Goal: Information Seeking & Learning: Learn about a topic

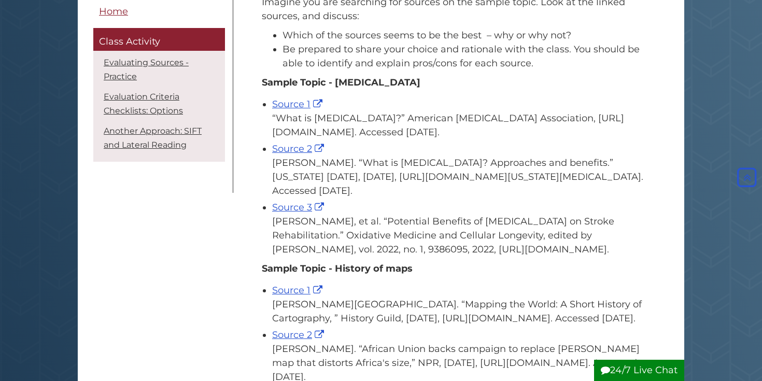
scroll to position [183, 0]
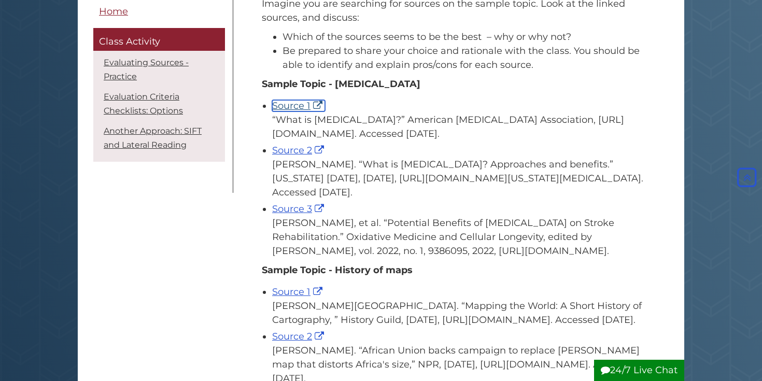
click at [298, 107] on link "Source 1" at bounding box center [298, 105] width 53 height 11
click at [287, 151] on link "Source 2" at bounding box center [299, 150] width 54 height 11
click at [355, 156] on div "Source 2 Snyder-Lovera, Emma. “What is music therapy? Approaches and benefits.”…" at bounding box center [460, 172] width 376 height 56
click at [294, 207] on link "Source 3" at bounding box center [299, 208] width 54 height 11
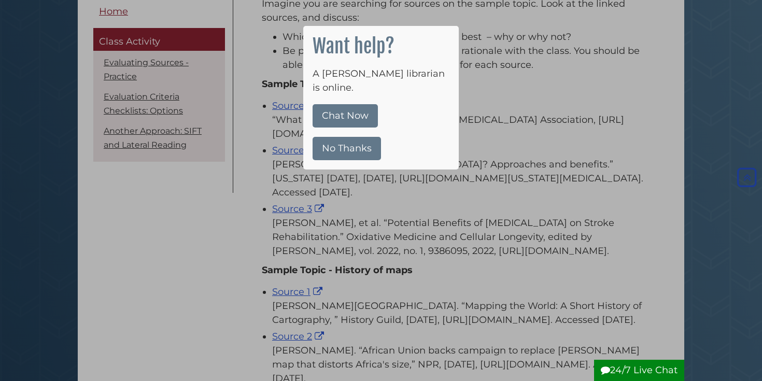
click at [357, 137] on button "No Thanks" at bounding box center [347, 148] width 68 height 23
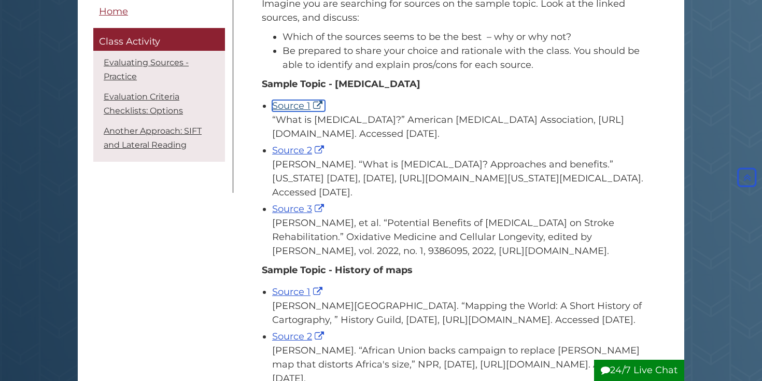
click at [301, 108] on link "Source 1" at bounding box center [298, 105] width 53 height 11
click at [300, 209] on link "Source 3" at bounding box center [299, 208] width 54 height 11
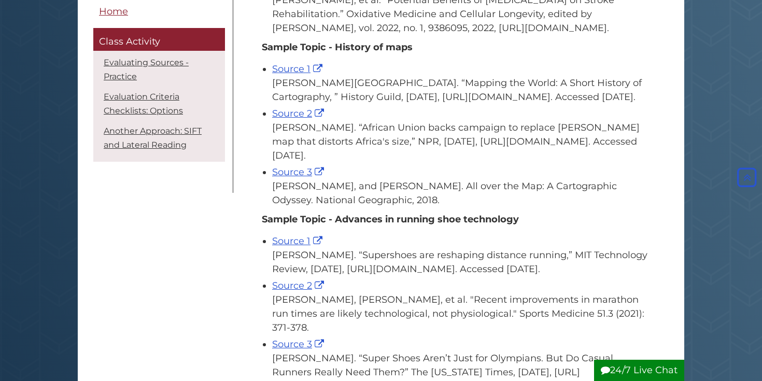
scroll to position [410, 0]
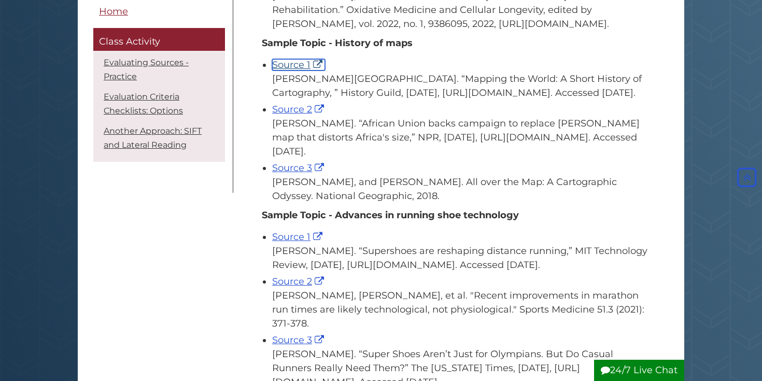
click at [291, 67] on link "Source 1" at bounding box center [298, 64] width 53 height 11
click at [296, 138] on div "Archie, Ayana. “African Union backs campaign to replace Mercator map that disto…" at bounding box center [460, 138] width 376 height 42
click at [296, 115] on link "Source 2" at bounding box center [299, 109] width 54 height 11
click at [296, 174] on link "Source 3" at bounding box center [299, 167] width 54 height 11
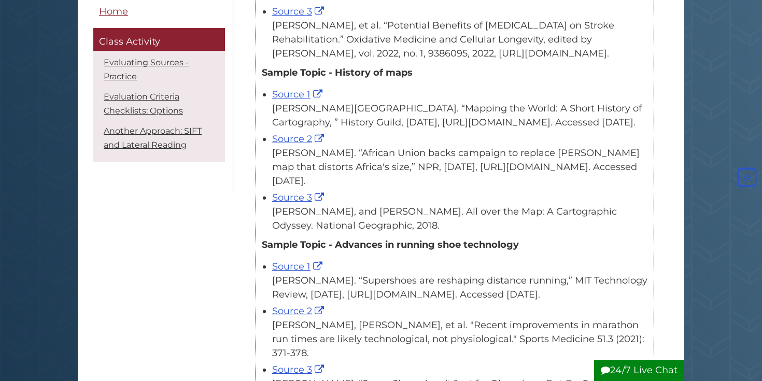
scroll to position [371, 0]
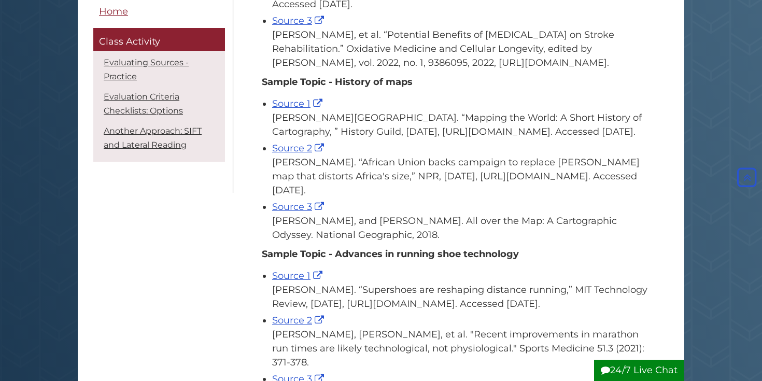
click at [259, 199] on div "Imagine you are searching for sources on the sample topic. Look at the linked s…" at bounding box center [455, 120] width 397 height 635
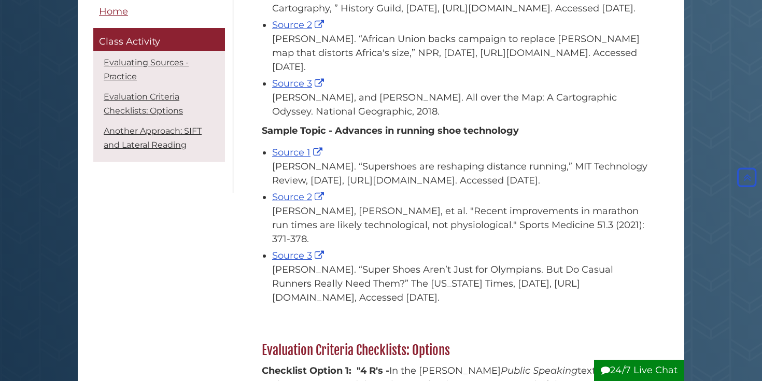
scroll to position [503, 0]
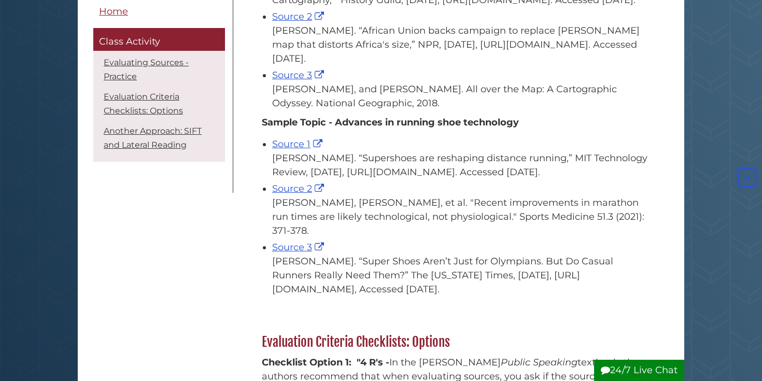
click at [197, 240] on div "Menu Home Class Activity Evaluating Sources - Practice Evaluation Criteria Chec…" at bounding box center [381, 372] width 591 height 1435
click at [303, 150] on link "Source 1" at bounding box center [298, 143] width 53 height 11
click at [297, 194] on link "Source 2" at bounding box center [299, 188] width 54 height 11
click at [287, 253] on link "Source 3" at bounding box center [299, 247] width 54 height 11
click at [240, 230] on div "Evaluating Sources - Practice Imagine you are searching for sources on the samp…" at bounding box center [454, 372] width 443 height 1435
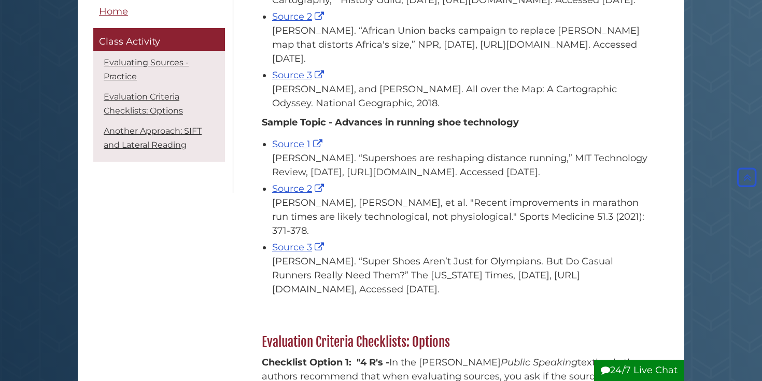
click at [188, 210] on div "Menu Home Class Activity Evaluating Sources - Practice Evaluation Criteria Chec…" at bounding box center [381, 372] width 591 height 1435
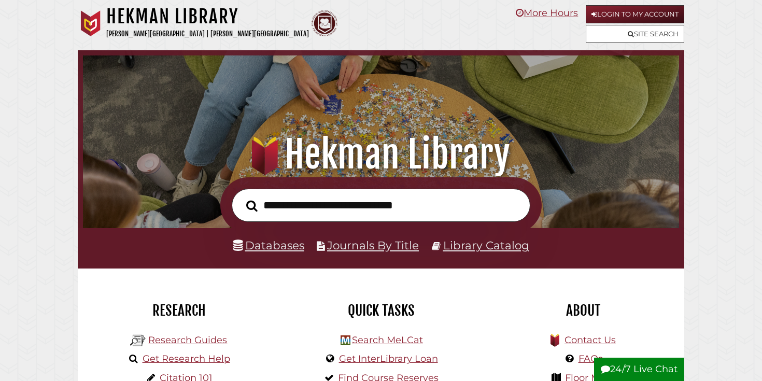
scroll to position [197, 591]
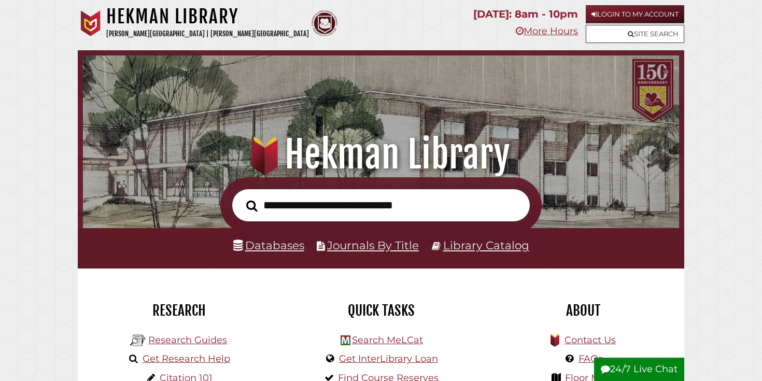
scroll to position [197, 591]
click at [303, 219] on input "text" at bounding box center [381, 206] width 299 height 34
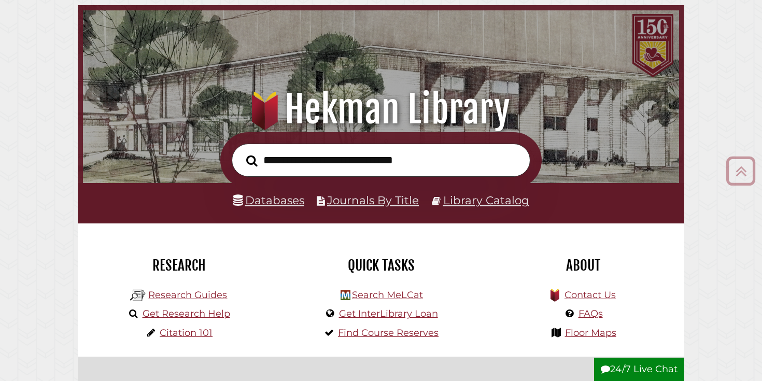
scroll to position [17, 0]
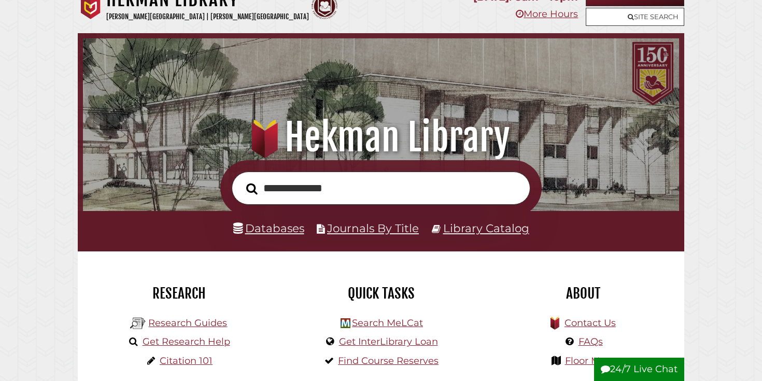
type input "**********"
click at [241, 180] on button "Search" at bounding box center [252, 189] width 22 height 18
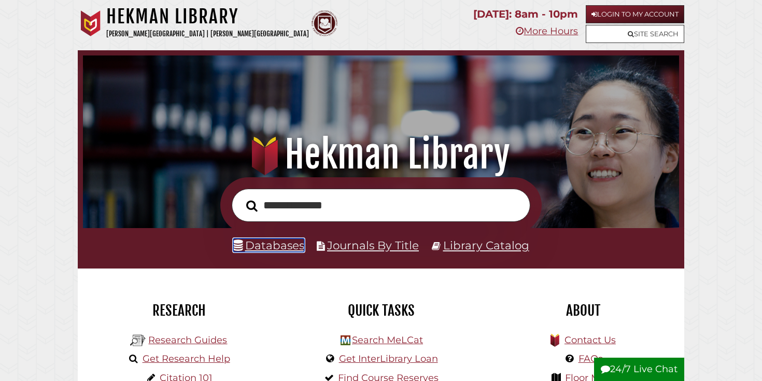
click at [259, 249] on link "Databases" at bounding box center [268, 245] width 71 height 13
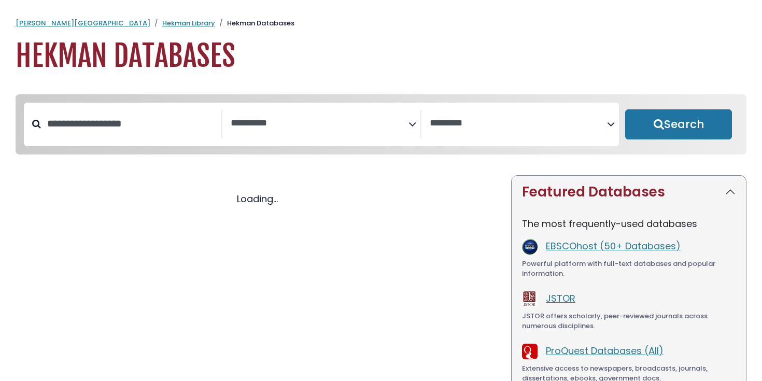
select select "Database Subject Filter"
select select "Database Vendors Filter"
select select "Database Subject Filter"
select select "Database Vendors Filter"
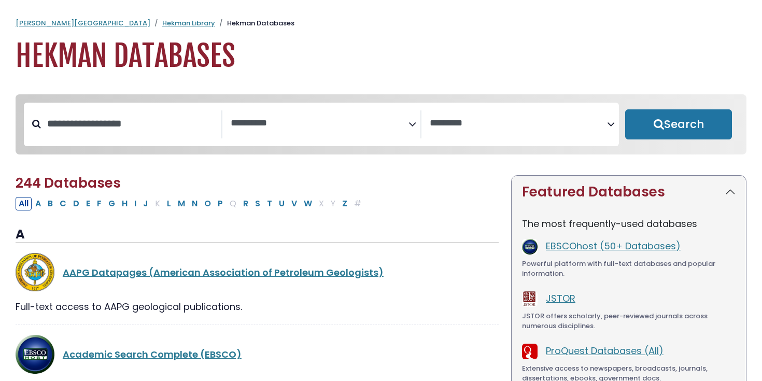
click at [292, 131] on span "Search filters" at bounding box center [319, 124] width 177 height 28
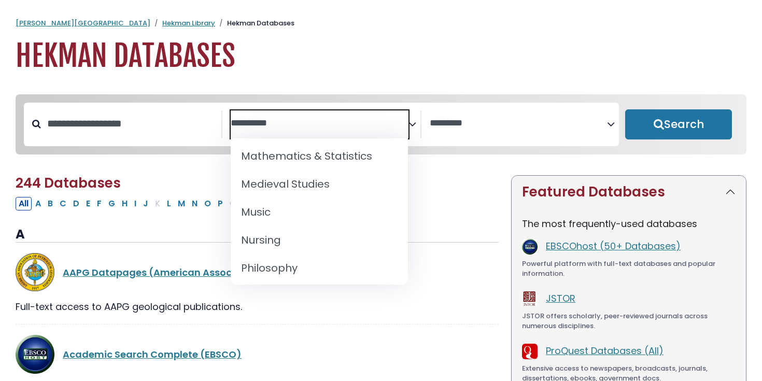
scroll to position [764, 0]
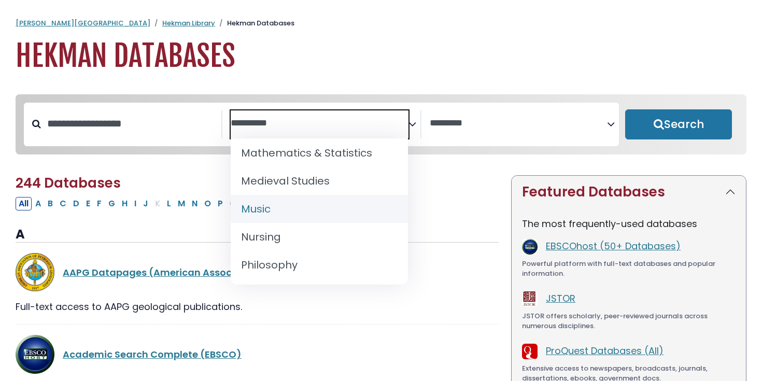
select select "*****"
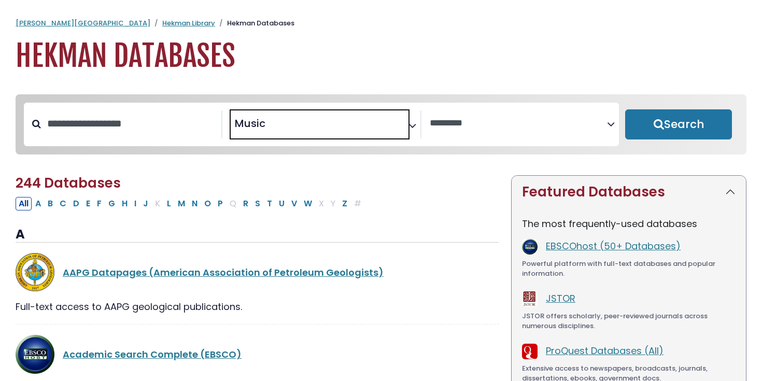
scroll to position [376, 0]
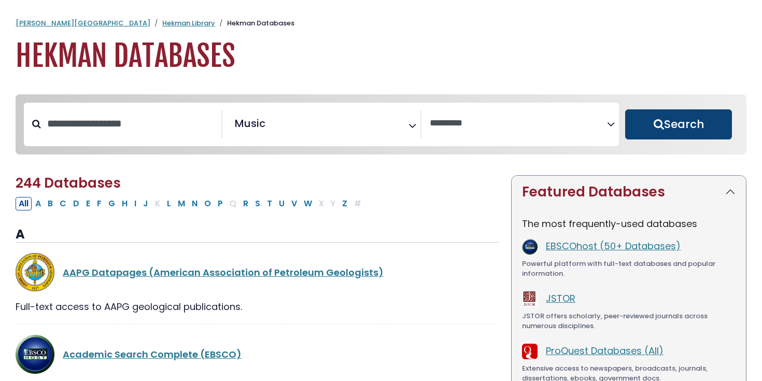
click at [670, 124] on button "Search" at bounding box center [678, 124] width 107 height 30
select select "Database Vendors Filter"
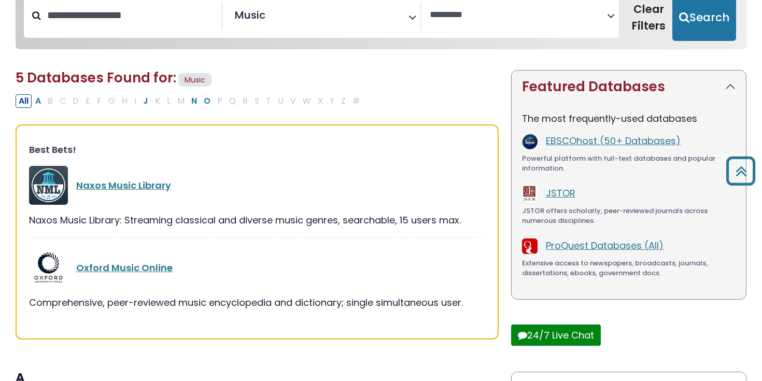
scroll to position [106, 0]
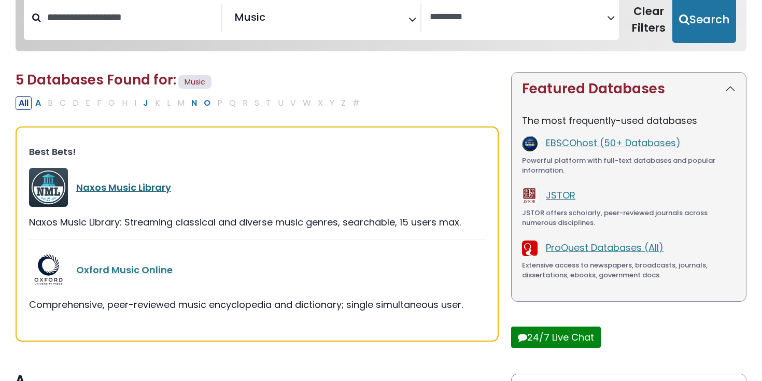
click at [134, 191] on link "Naxos Music Library" at bounding box center [123, 187] width 95 height 13
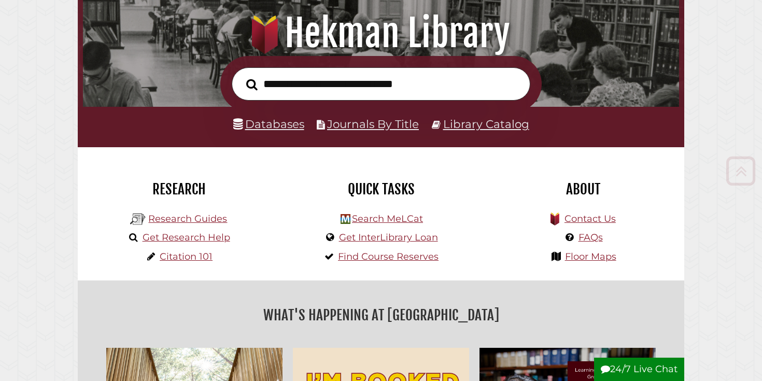
scroll to position [141, 0]
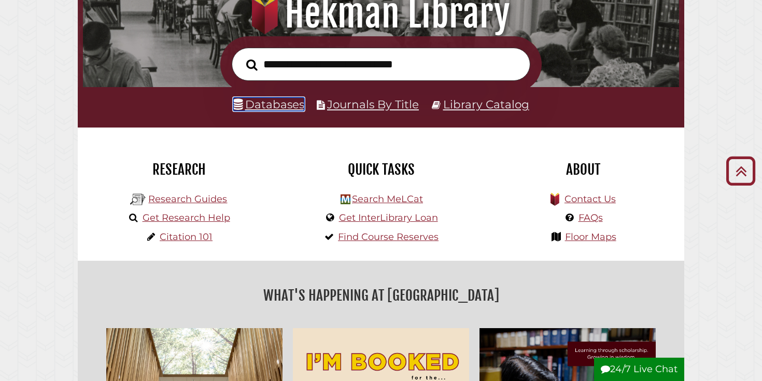
click at [273, 105] on link "Databases" at bounding box center [268, 104] width 71 height 13
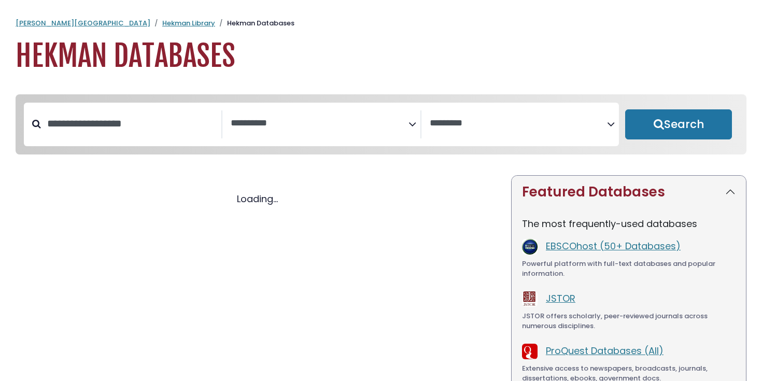
select select "Database Subject Filter"
select select "Database Vendors Filter"
select select "Database Subject Filter"
select select "Database Vendors Filter"
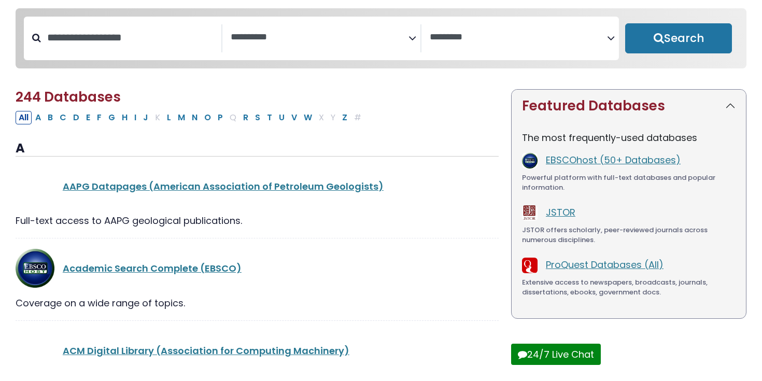
scroll to position [95, 0]
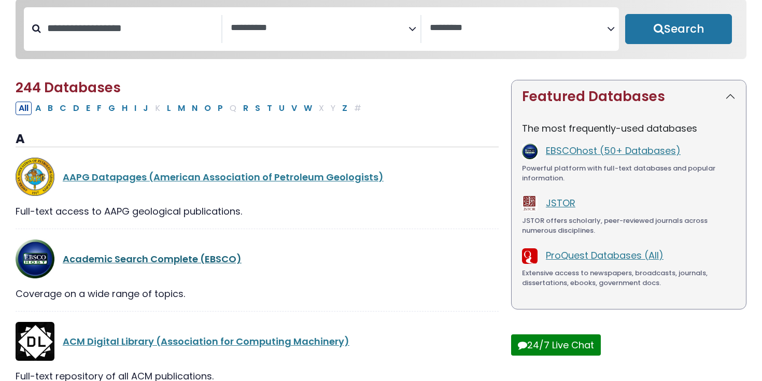
click at [173, 265] on link "Academic Search Complete (EBSCO)" at bounding box center [152, 259] width 179 height 13
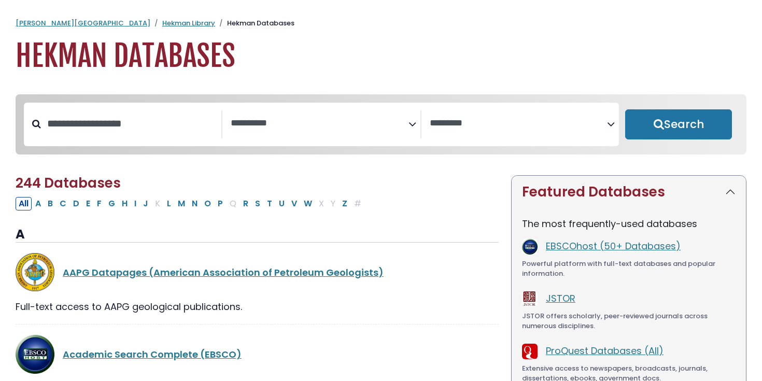
select select "Database Subject Filter"
select select "Database Vendors Filter"
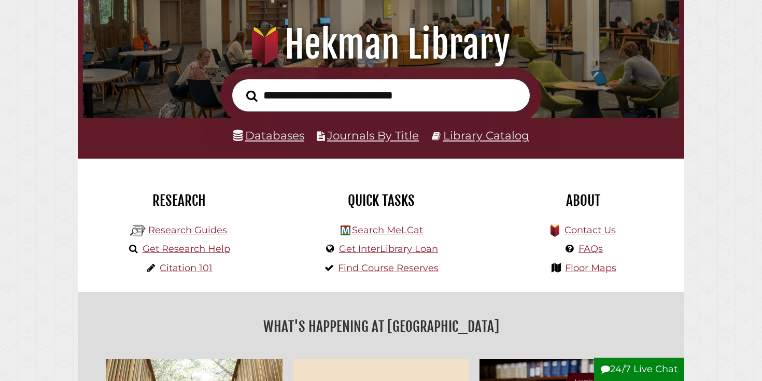
scroll to position [159, 0]
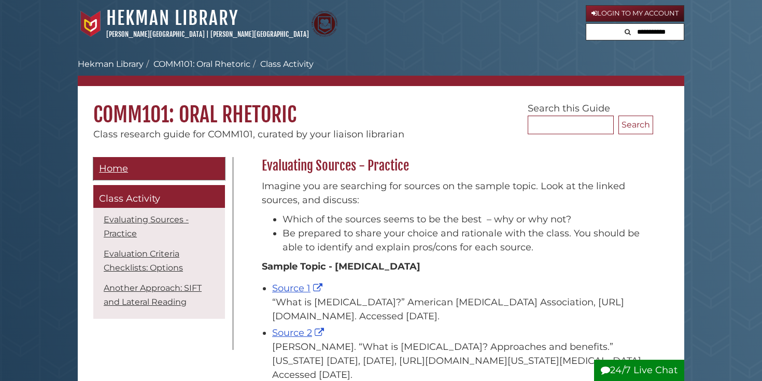
click at [109, 166] on span "Home" at bounding box center [113, 168] width 29 height 11
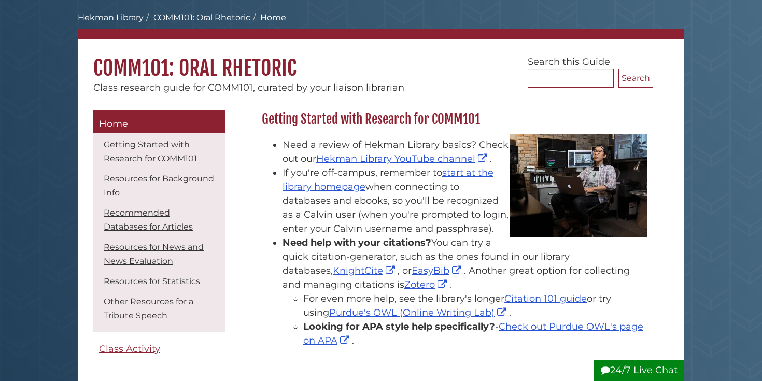
scroll to position [44, 0]
